Goal: Task Accomplishment & Management: Manage account settings

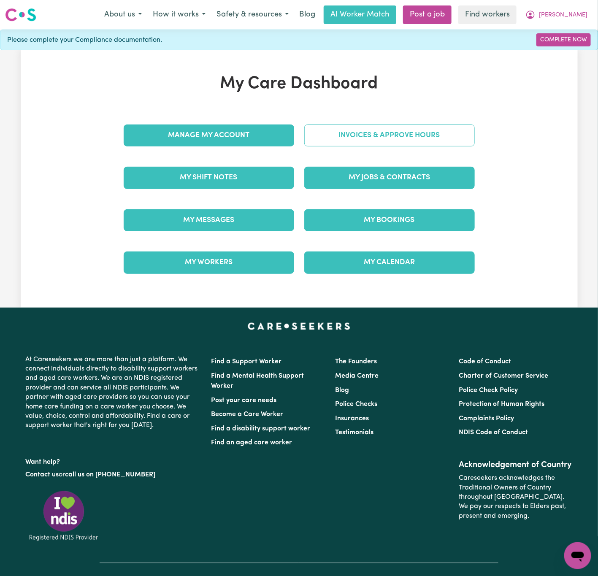
click at [337, 141] on link "Invoices & Approve Hours" at bounding box center [389, 136] width 171 height 22
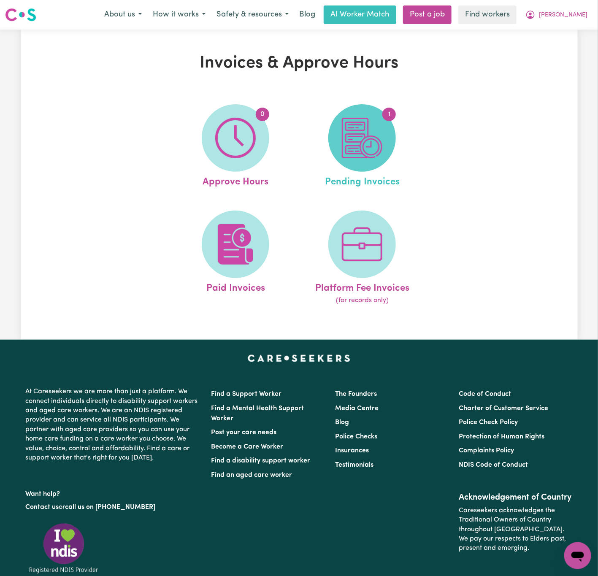
click at [388, 143] on span "1" at bounding box center [362, 138] width 68 height 68
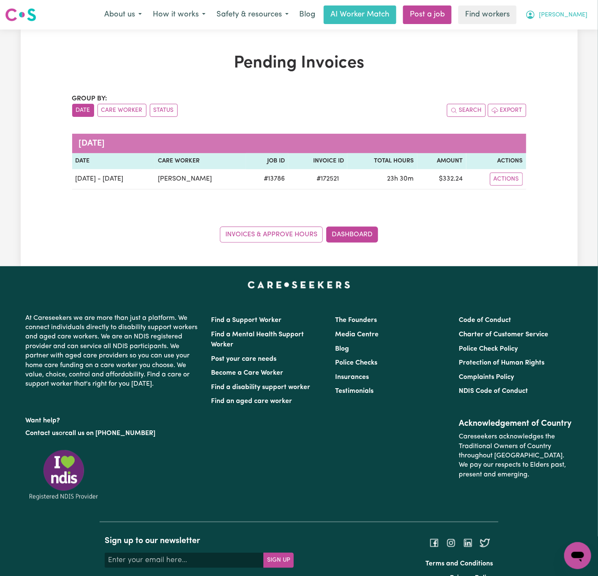
click at [581, 15] on span "[PERSON_NAME]" at bounding box center [563, 15] width 49 height 9
click at [571, 50] on link "Logout" at bounding box center [559, 49] width 67 height 16
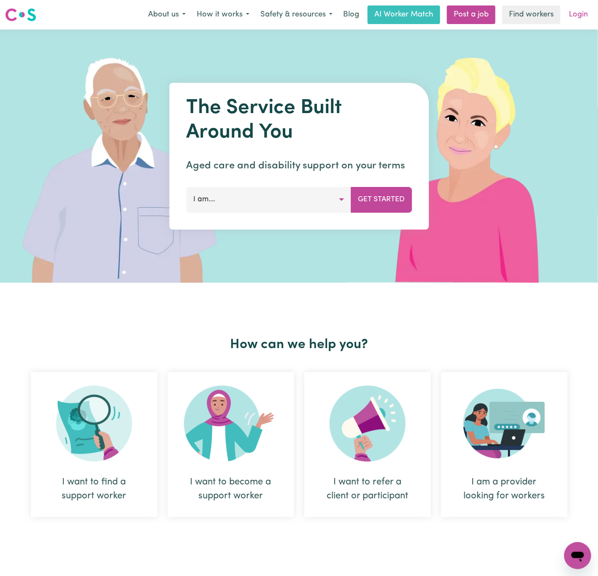
click at [586, 9] on link "Login" at bounding box center [578, 14] width 29 height 19
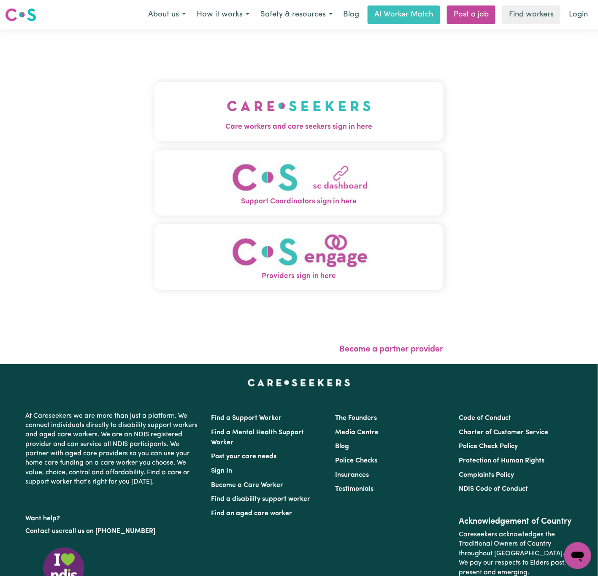
click at [276, 89] on button "Care workers and care seekers sign in here" at bounding box center [298, 111] width 289 height 59
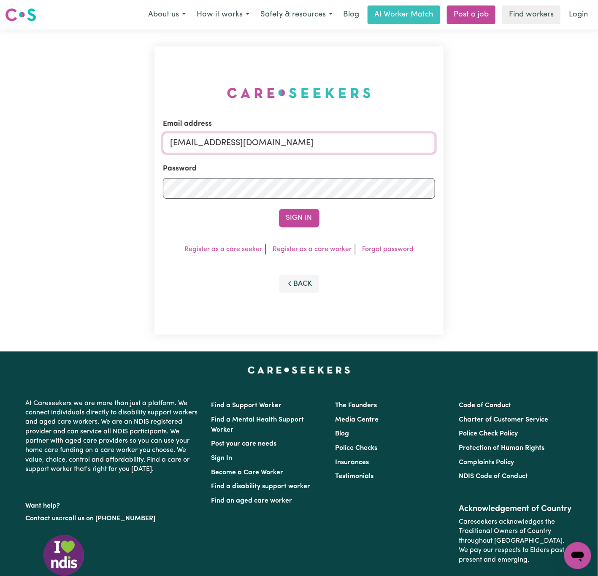
drag, startPoint x: 216, startPoint y: 141, endPoint x: 556, endPoint y: 128, distance: 340.4
click at [556, 128] on div "Email address [EMAIL_ADDRESS][DOMAIN_NAME] Password Sign In Register as a care …" at bounding box center [299, 191] width 598 height 322
paste input "PerryHolzmannHCP"
type input "[EMAIL_ADDRESS][DOMAIN_NAME]"
click at [279, 209] on button "Sign In" at bounding box center [299, 218] width 41 height 19
